Goal: Answer question/provide support: Answer question/provide support

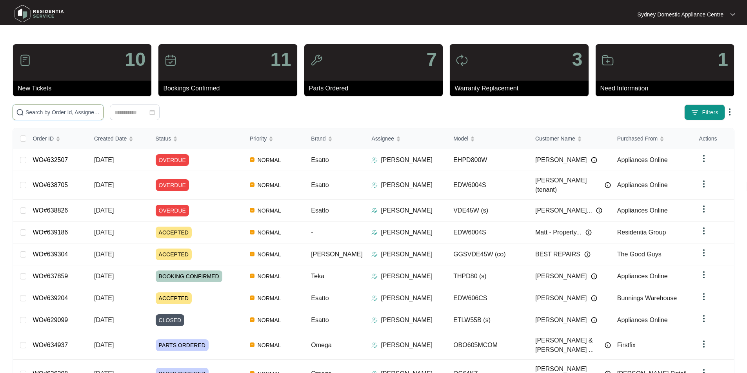
click at [100, 110] on input "text" at bounding box center [62, 112] width 74 height 9
paste input "632875"
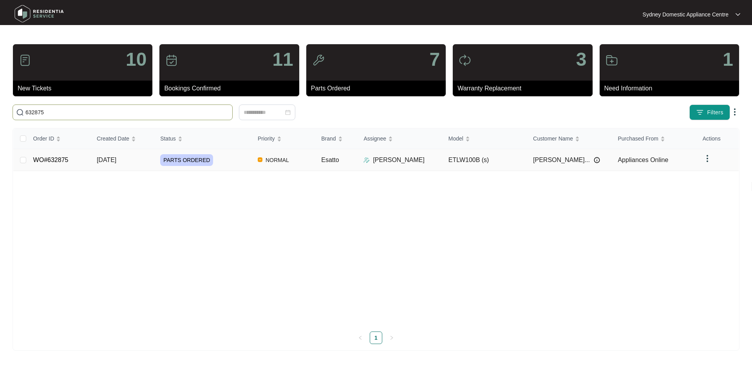
type input "632875"
click at [68, 160] on td "WO#632875" at bounding box center [58, 160] width 63 height 22
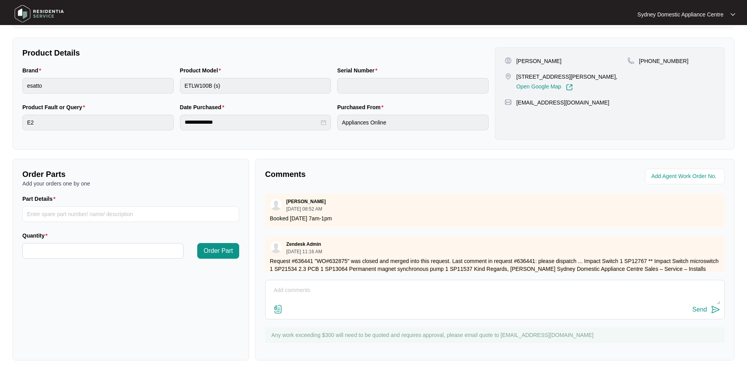
scroll to position [147, 0]
click at [325, 285] on textarea at bounding box center [494, 295] width 451 height 20
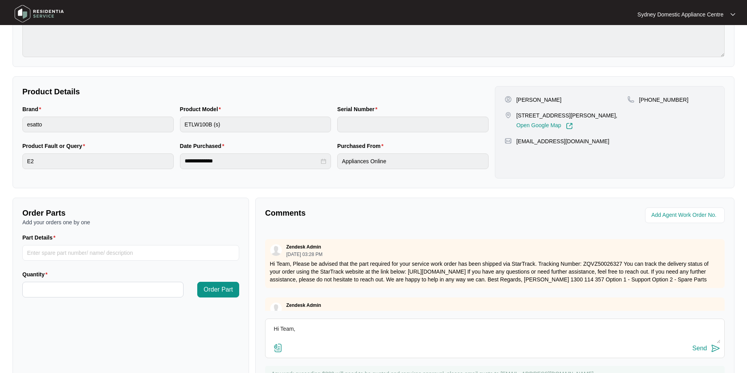
scroll to position [6, 0]
paste textarea "FAULT REPORTED: unit is displaying e2 when its starting to drain. As requested …"
paste textarea "Kind Regards, [PERSON_NAME] [GEOGRAPHIC_DATA] Domestic Appliance Centre Sales –…"
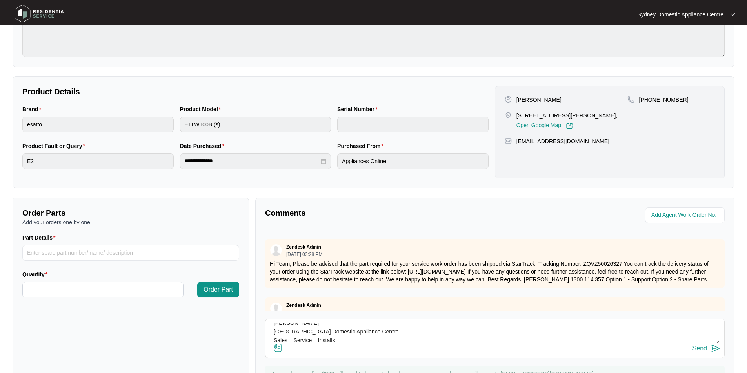
type textarea "Hi Team, FAULT REPORTED: unit is displaying e2 when its starting to drain. As r…"
click at [278, 327] on img at bounding box center [277, 348] width 9 height 9
click at [0, 0] on input "file" at bounding box center [0, 0] width 0 height 0
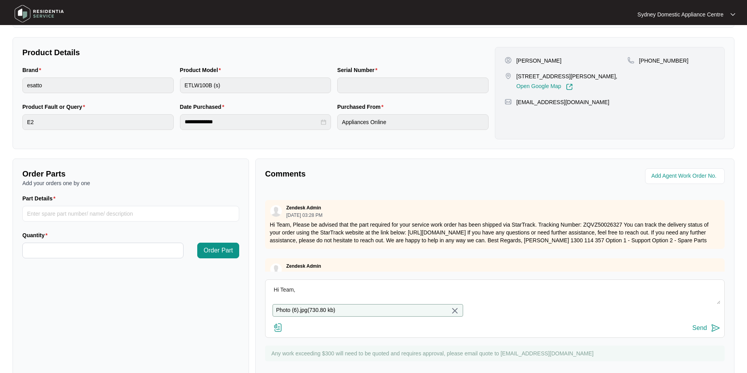
scroll to position [171, 0]
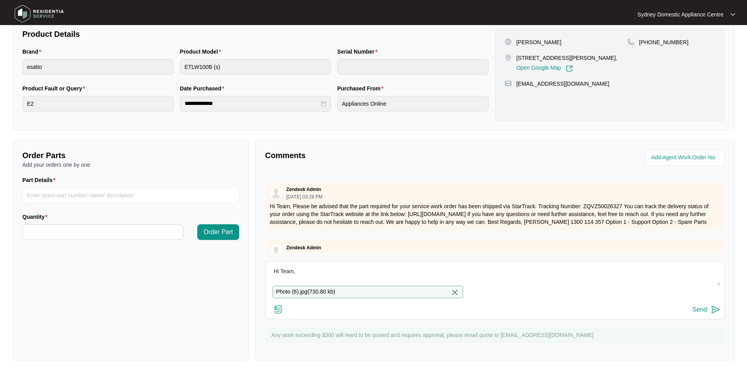
click at [678, 309] on div "Send" at bounding box center [699, 309] width 14 height 7
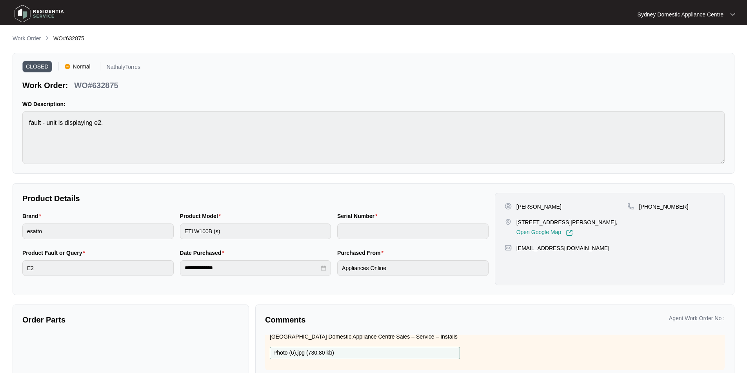
scroll to position [0, 0]
click at [33, 42] on p "Work Order" at bounding box center [27, 39] width 28 height 8
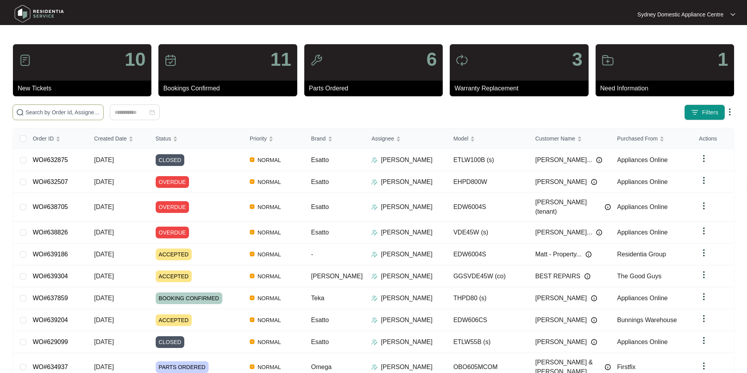
click at [100, 115] on input "text" at bounding box center [62, 112] width 74 height 9
paste input "637902"
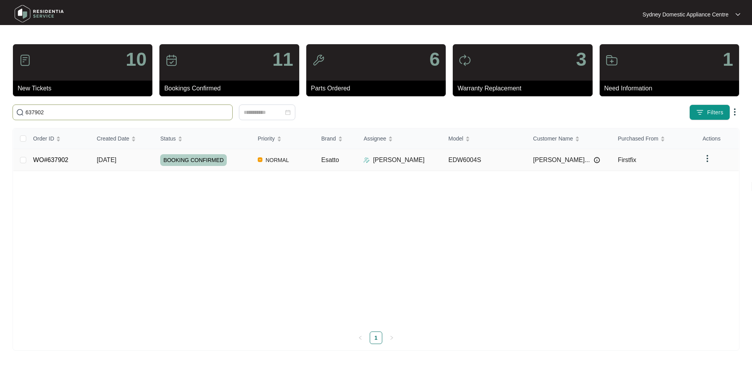
type input "637902"
click at [65, 161] on link "WO#637902" at bounding box center [50, 160] width 35 height 7
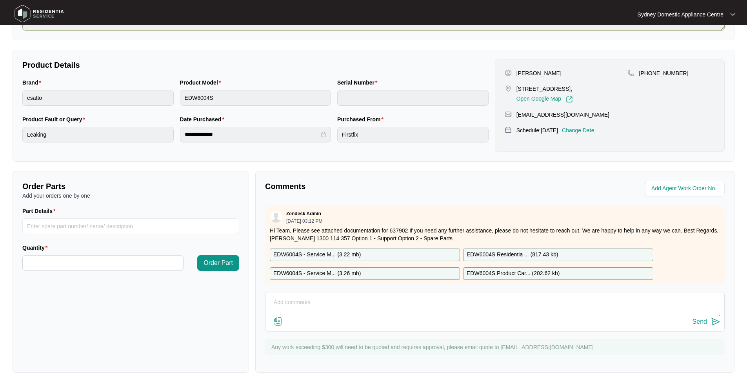
scroll to position [147, 0]
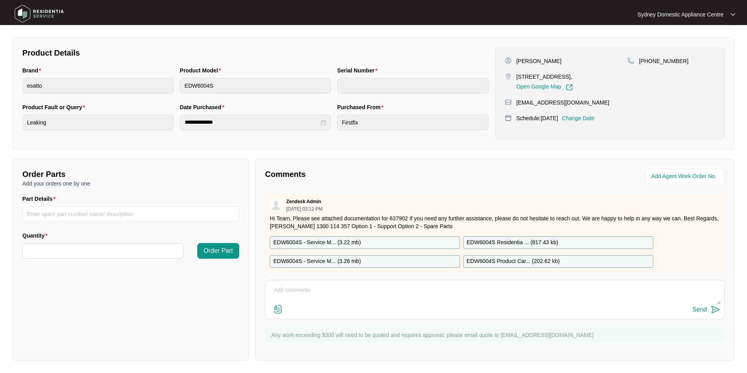
click at [332, 290] on textarea at bounding box center [494, 295] width 451 height 20
click at [279, 314] on label at bounding box center [277, 310] width 9 height 11
click at [0, 0] on input "file" at bounding box center [0, 0] width 0 height 0
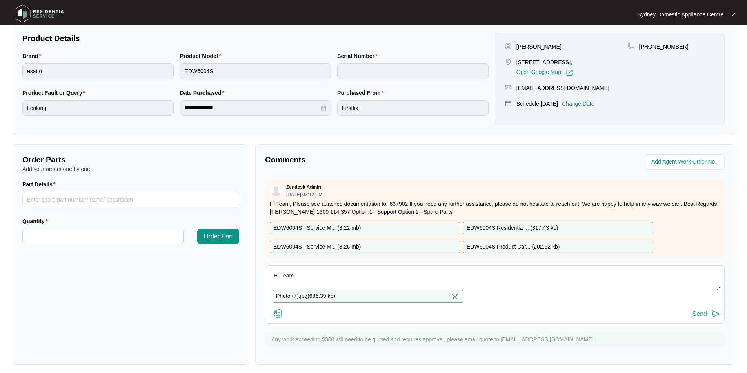
scroll to position [171, 0]
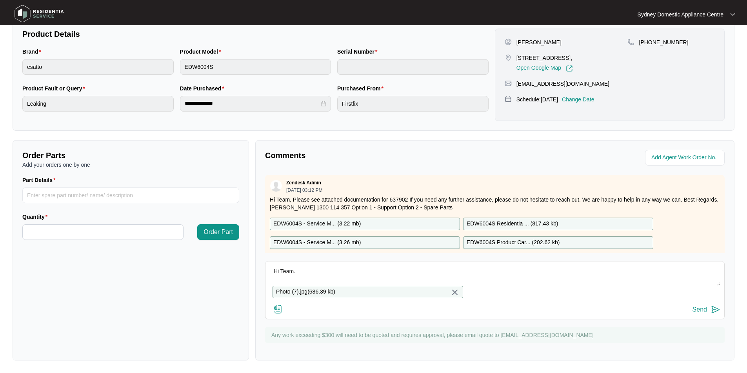
click at [500, 268] on textarea "Hi Team." at bounding box center [494, 276] width 451 height 20
click at [468, 267] on textarea "Hi Team." at bounding box center [494, 276] width 451 height 20
click at [455, 290] on img at bounding box center [454, 292] width 9 height 9
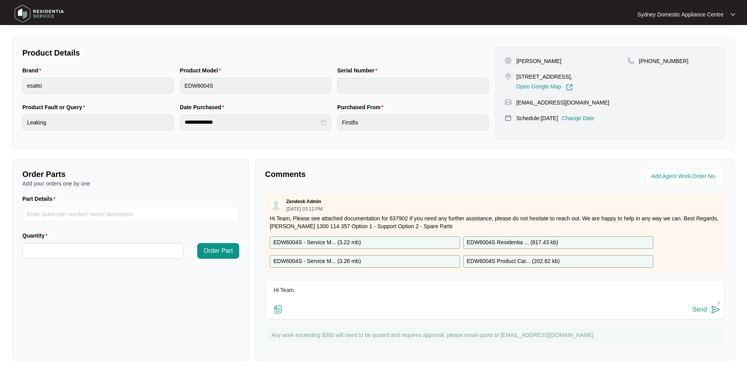
click at [413, 292] on textarea "Hi Team." at bounding box center [494, 295] width 451 height 20
paste textarea "FAULT REPORTED: The dishwasher has leaked & gone into flood mode As requested o…"
paste textarea "Kind Regards, [PERSON_NAME] [GEOGRAPHIC_DATA] Domestic Appliance Centre Sales –…"
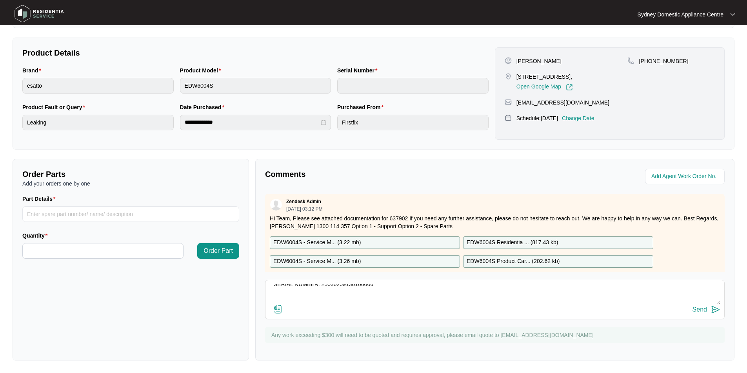
scroll to position [118, 0]
type textarea "Hi Team. FAULT REPORTED: The dishwasher has leaked & gone into flood mode As re…"
click at [277, 310] on img at bounding box center [277, 309] width 9 height 9
click at [0, 0] on input "file" at bounding box center [0, 0] width 0 height 0
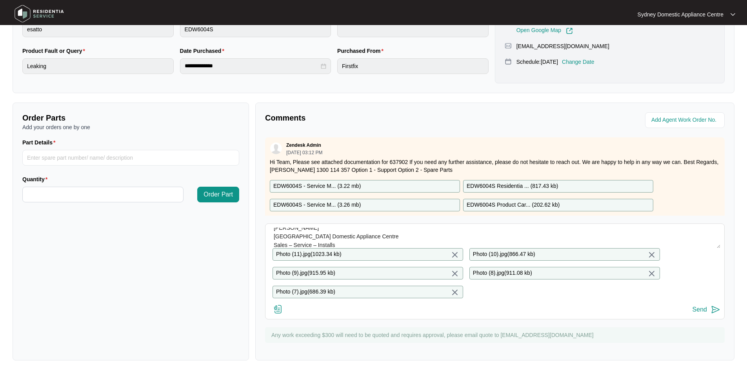
scroll to position [209, 0]
click at [678, 311] on div "Send" at bounding box center [699, 309] width 14 height 7
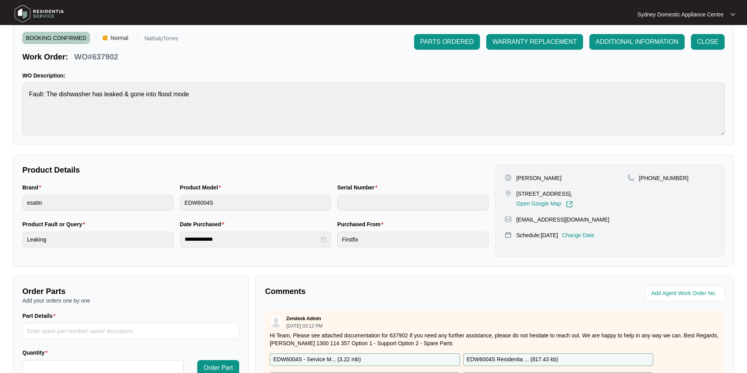
scroll to position [0, 0]
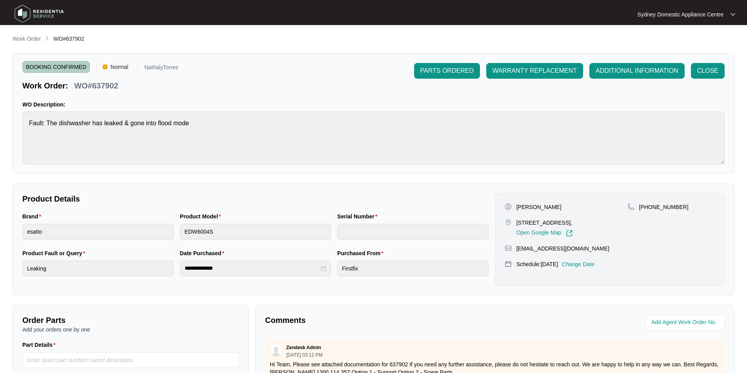
type input "25030259130100006"
